Goal: Task Accomplishment & Management: Complete application form

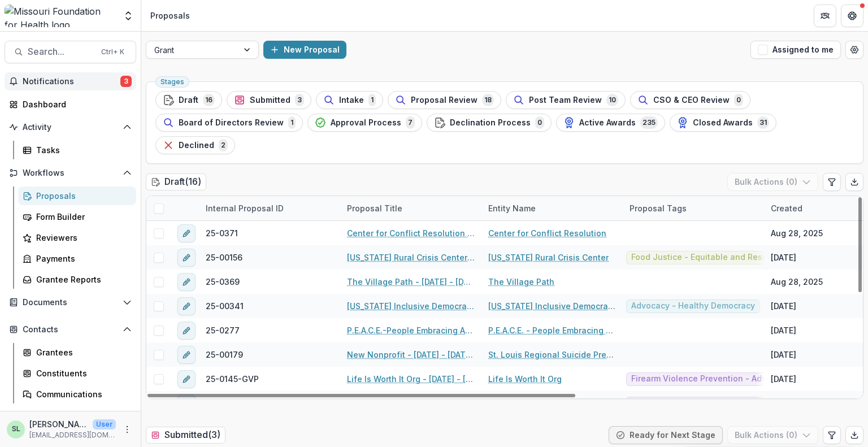
click at [79, 79] on span "Notifications" at bounding box center [72, 82] width 98 height 10
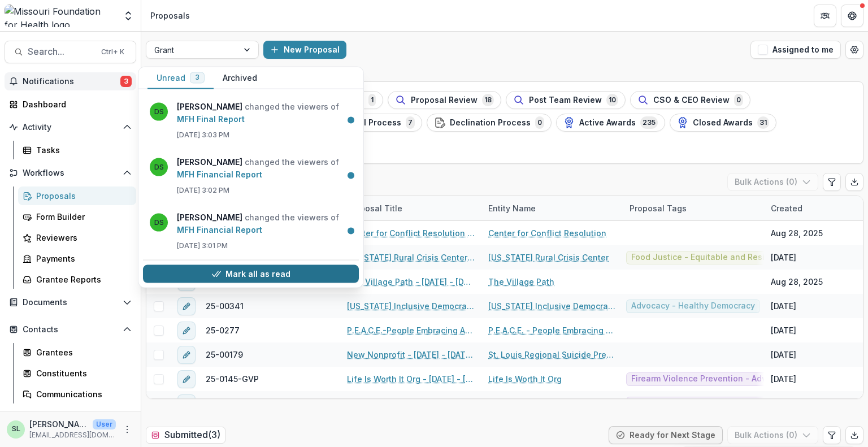
click at [245, 275] on button "Mark all as read" at bounding box center [251, 274] width 216 height 18
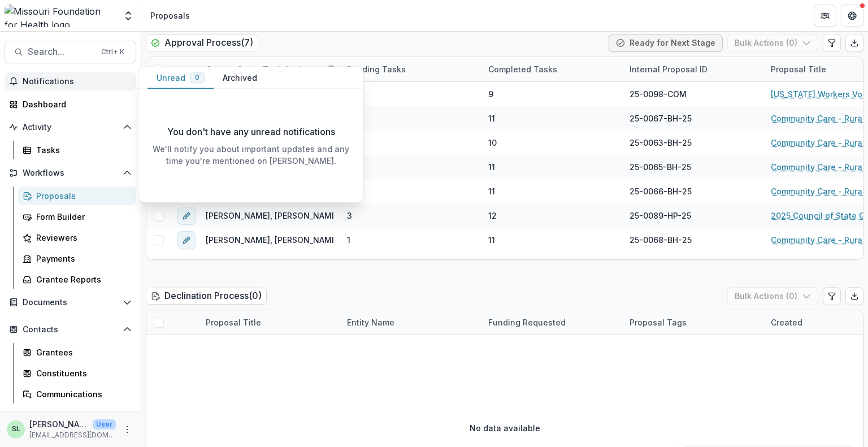
scroll to position [1922, 0]
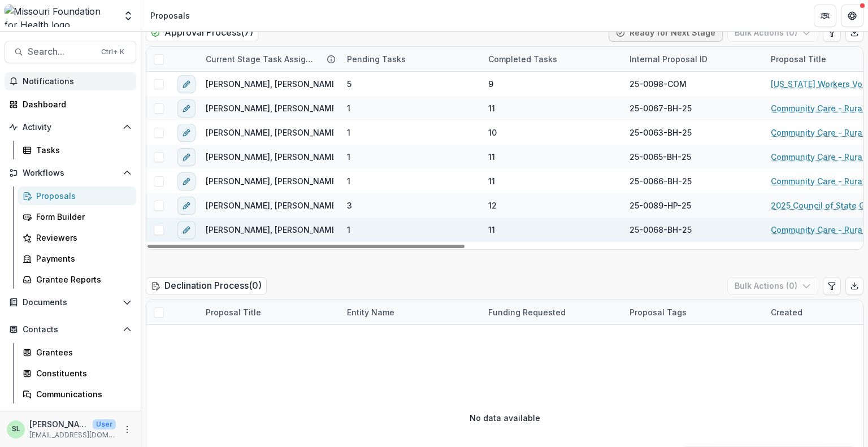
click at [813, 224] on link "Community Care - Rural Cohort Implementation Grant" at bounding box center [835, 230] width 128 height 12
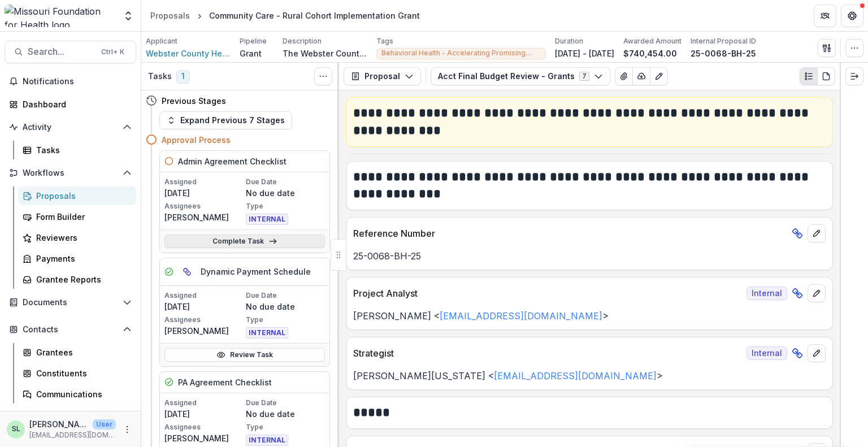
click at [252, 244] on link "Complete Task" at bounding box center [244, 242] width 161 height 14
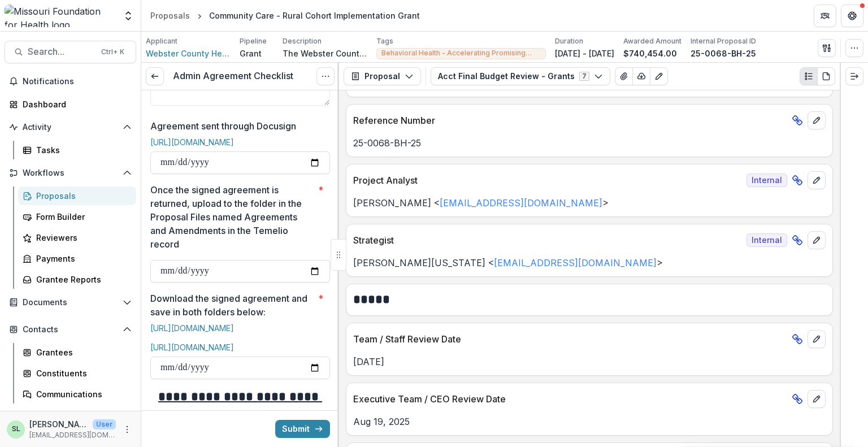
scroll to position [452, 0]
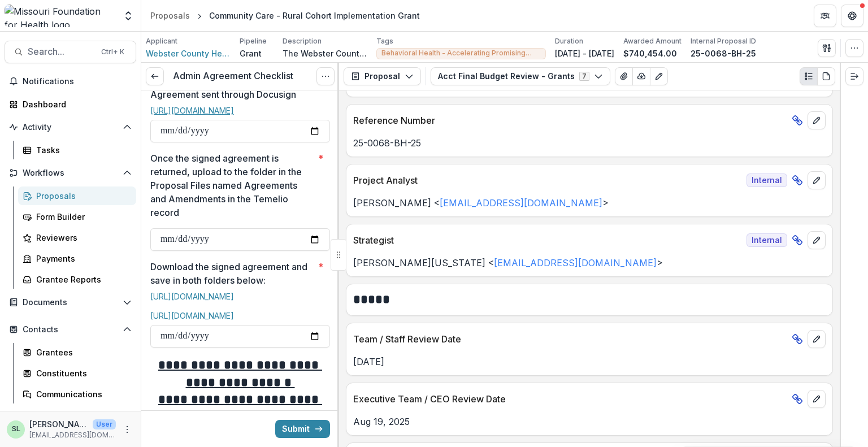
click at [234, 115] on link "[URL][DOMAIN_NAME]" at bounding box center [192, 111] width 84 height 10
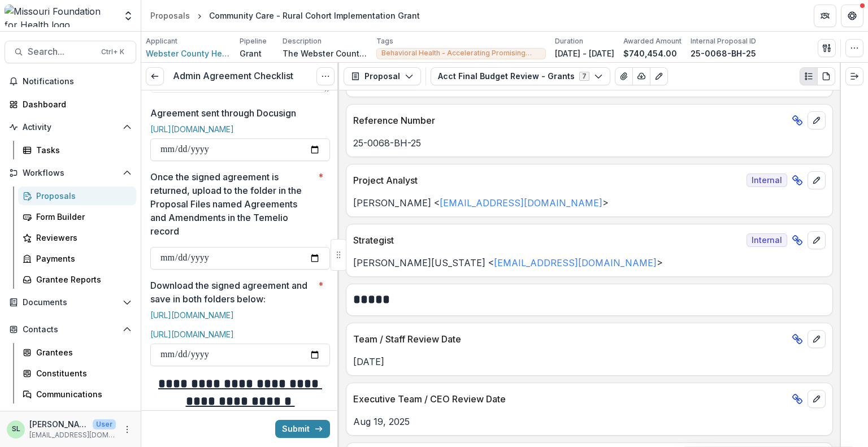
scroll to position [556, 0]
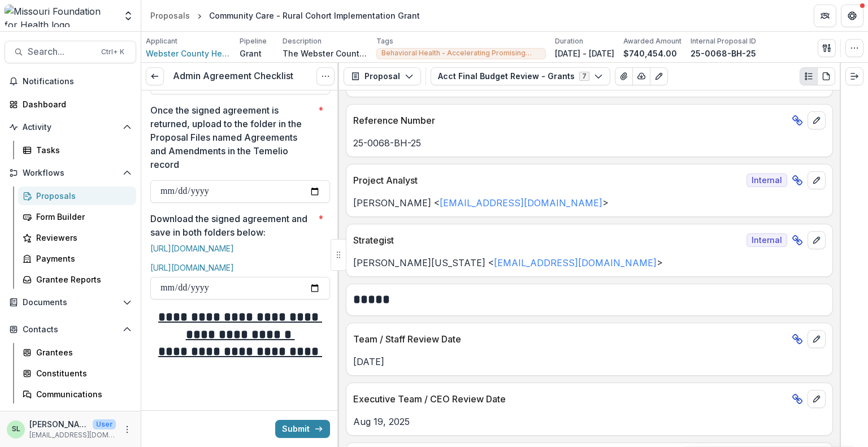
click at [53, 188] on link "Proposals" at bounding box center [77, 196] width 118 height 19
